Goal: Transaction & Acquisition: Obtain resource

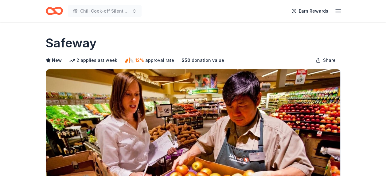
click at [59, 14] on icon "Home" at bounding box center [57, 11] width 10 height 6
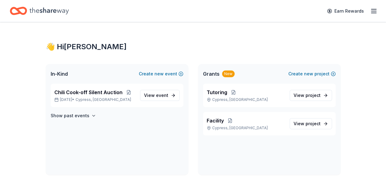
click at [83, 8] on div "Earn Rewards" at bounding box center [193, 11] width 367 height 14
click at [87, 92] on span "Chili Cook-off Silent Auction" at bounding box center [88, 92] width 68 height 7
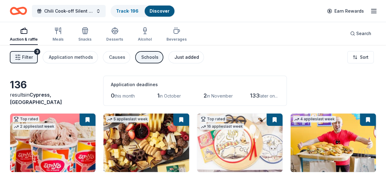
click at [186, 55] on div "Just added" at bounding box center [187, 56] width 25 height 7
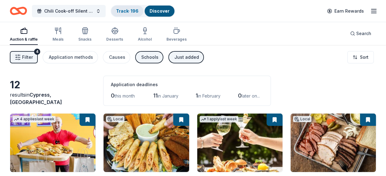
click at [119, 9] on link "Track · 196" at bounding box center [127, 10] width 22 height 5
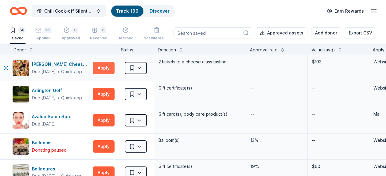
click at [101, 67] on button "Apply" at bounding box center [104, 68] width 22 height 12
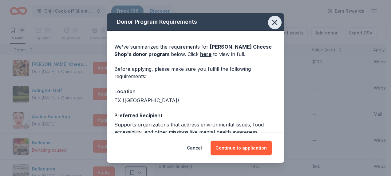
click at [272, 18] on icon "button" at bounding box center [274, 22] width 9 height 9
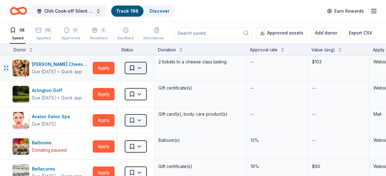
click at [141, 68] on html "10% Chili Cook-off Silent Auction Track · 196 Discover Earn Rewards 58 Saved 11…" at bounding box center [193, 88] width 386 height 176
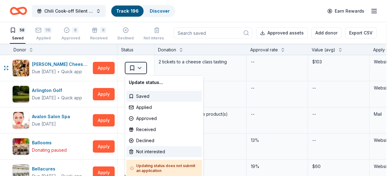
click at [143, 152] on div "Not interested" at bounding box center [164, 151] width 76 height 11
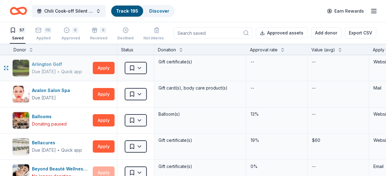
click at [57, 62] on div "Arlington Golf" at bounding box center [57, 64] width 50 height 7
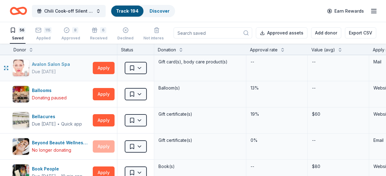
click at [41, 65] on div "Avalon Salon Spa" at bounding box center [52, 64] width 41 height 7
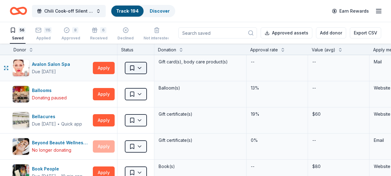
click at [144, 69] on html "10% Chili Cook-off Silent Auction Track · 194 Discover Earn Rewards 56 Saved 11…" at bounding box center [195, 88] width 391 height 176
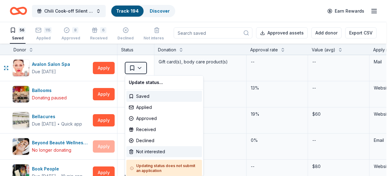
click at [141, 151] on div "Not interested" at bounding box center [164, 151] width 76 height 11
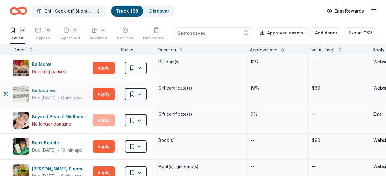
click at [68, 98] on div "Quick app" at bounding box center [71, 98] width 21 height 6
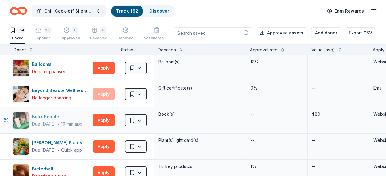
click at [52, 115] on div "Book People" at bounding box center [57, 116] width 51 height 7
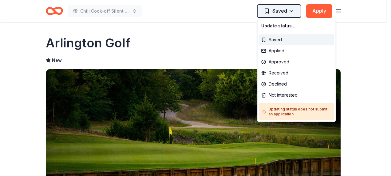
click at [288, 14] on html "Chili Cook-off Silent Auction Saved Apply Due in 166 days Share Arlington Golf …" at bounding box center [195, 88] width 391 height 176
click at [282, 96] on div "Not interested" at bounding box center [297, 94] width 76 height 11
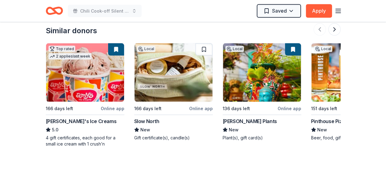
scroll to position [615, 0]
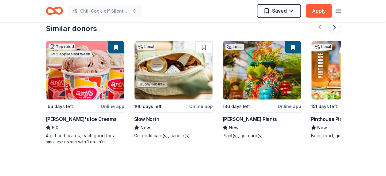
click at [182, 74] on img at bounding box center [174, 70] width 78 height 58
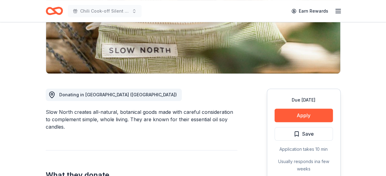
scroll to position [123, 0]
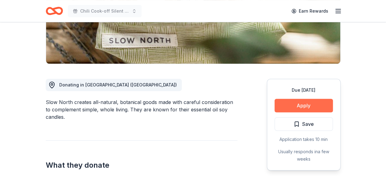
click at [303, 105] on button "Apply" at bounding box center [304, 106] width 58 height 14
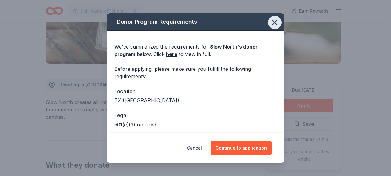
click at [274, 23] on icon "button" at bounding box center [274, 22] width 9 height 9
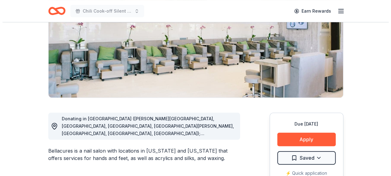
scroll to position [123, 0]
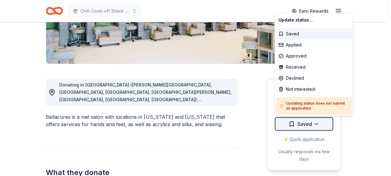
click at [307, 85] on div "Not interested" at bounding box center [314, 89] width 76 height 11
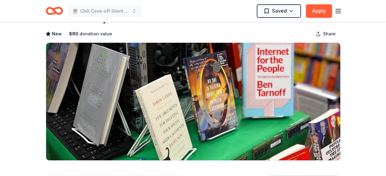
scroll to position [92, 0]
